Goal: Navigation & Orientation: Understand site structure

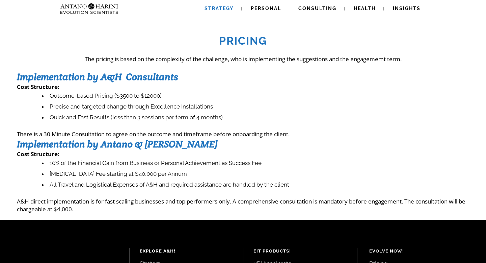
click at [215, 6] on span "Strategy" at bounding box center [219, 8] width 29 height 5
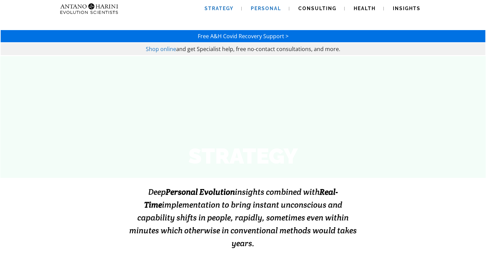
click at [261, 10] on span "Personal" at bounding box center [266, 8] width 30 height 5
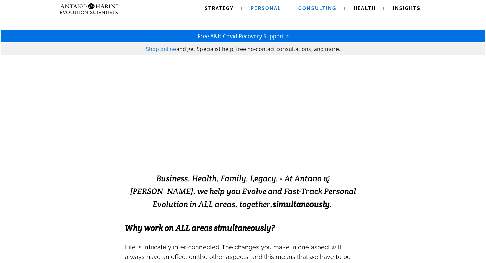
click at [320, 6] on span "Consulting" at bounding box center [318, 8] width 38 height 5
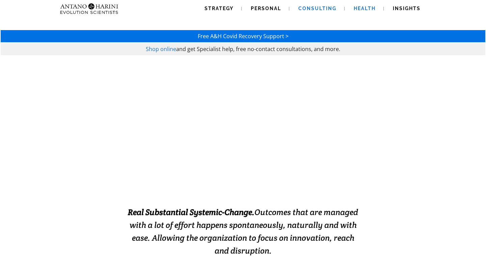
click at [361, 10] on span "Health" at bounding box center [365, 8] width 22 height 5
